Goal: Task Accomplishment & Management: Complete application form

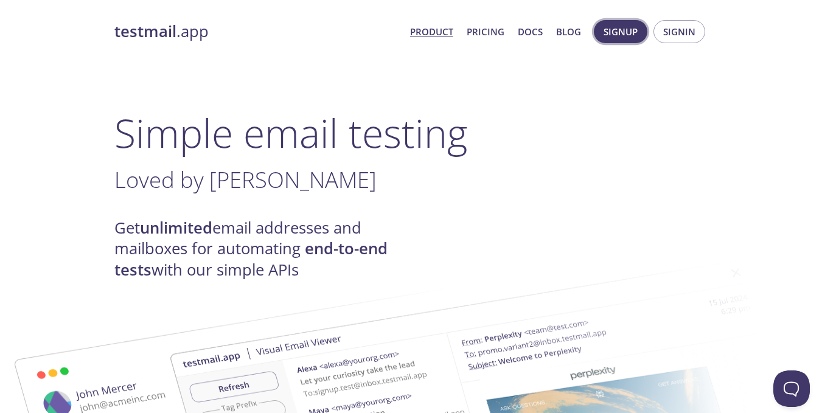
click at [638, 33] on button "Signup" at bounding box center [621, 31] width 54 height 23
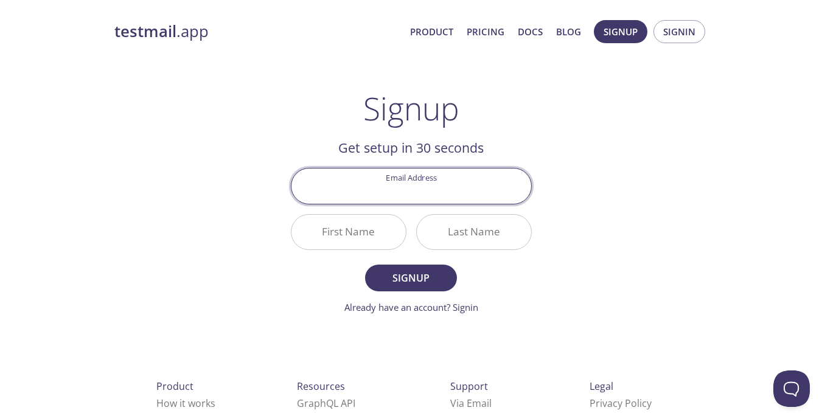
click at [449, 186] on input "Email Address" at bounding box center [412, 186] width 240 height 35
type input "[EMAIL_ADDRESS][DOMAIN_NAME]"
click at [365, 236] on input "First Name" at bounding box center [349, 232] width 114 height 35
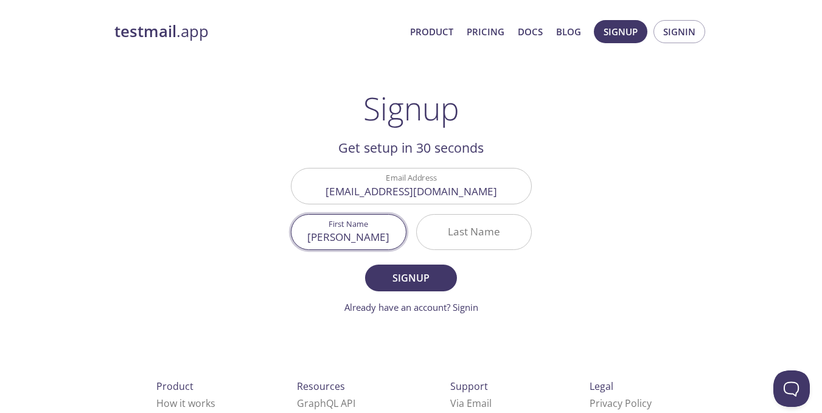
type input "[PERSON_NAME]"
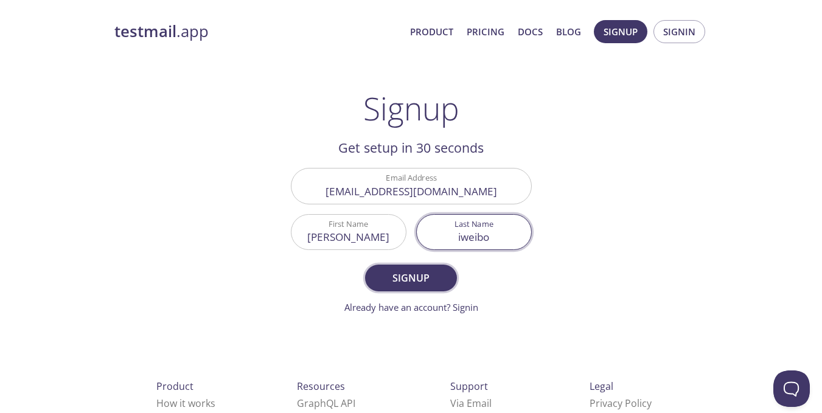
type input "iweibo"
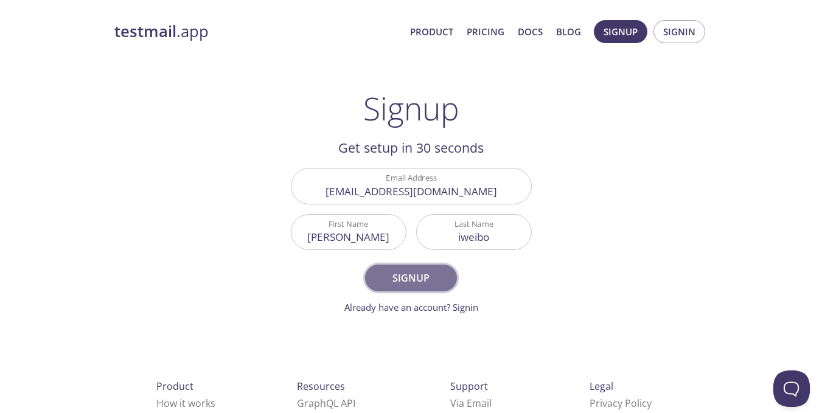
click at [419, 270] on span "Signup" at bounding box center [411, 278] width 65 height 17
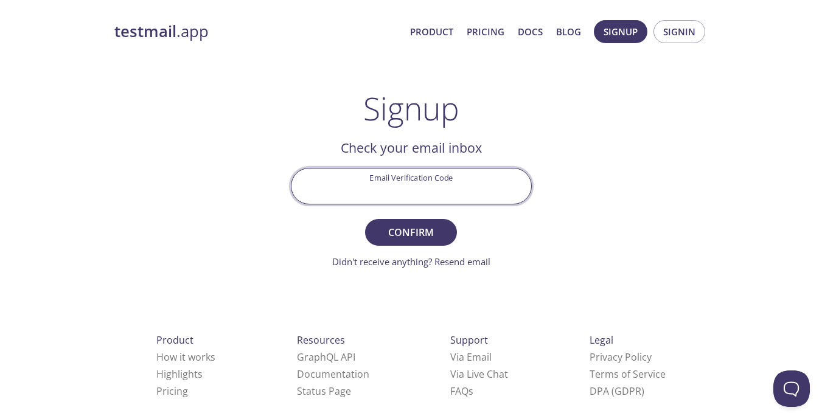
click at [391, 184] on input "Email Verification Code" at bounding box center [412, 186] width 240 height 35
paste input "9RHRHUW"
type input "9RHRHUW"
click at [407, 226] on span "Confirm" at bounding box center [411, 232] width 65 height 17
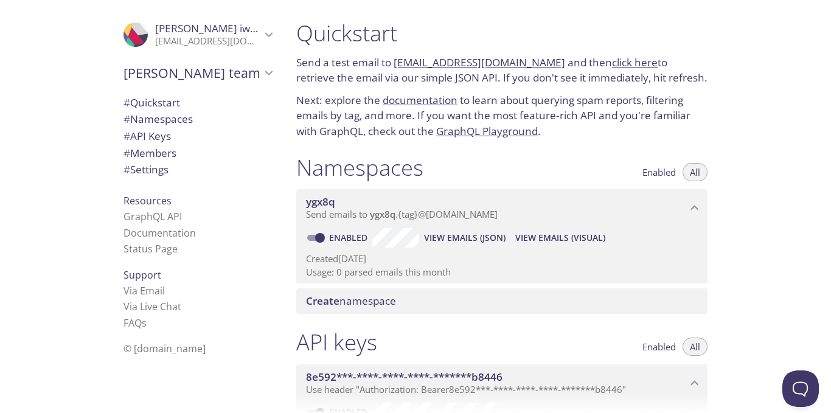
drag, startPoint x: 544, startPoint y: 62, endPoint x: 394, endPoint y: 57, distance: 149.8
click at [394, 57] on p "Send a test email to [EMAIL_ADDRESS][DOMAIN_NAME] and then click here to retrie…" at bounding box center [501, 70] width 411 height 31
copy link "[EMAIL_ADDRESS][DOMAIN_NAME]"
click at [618, 59] on link "click here" at bounding box center [635, 62] width 46 height 14
